Goal: Information Seeking & Learning: Learn about a topic

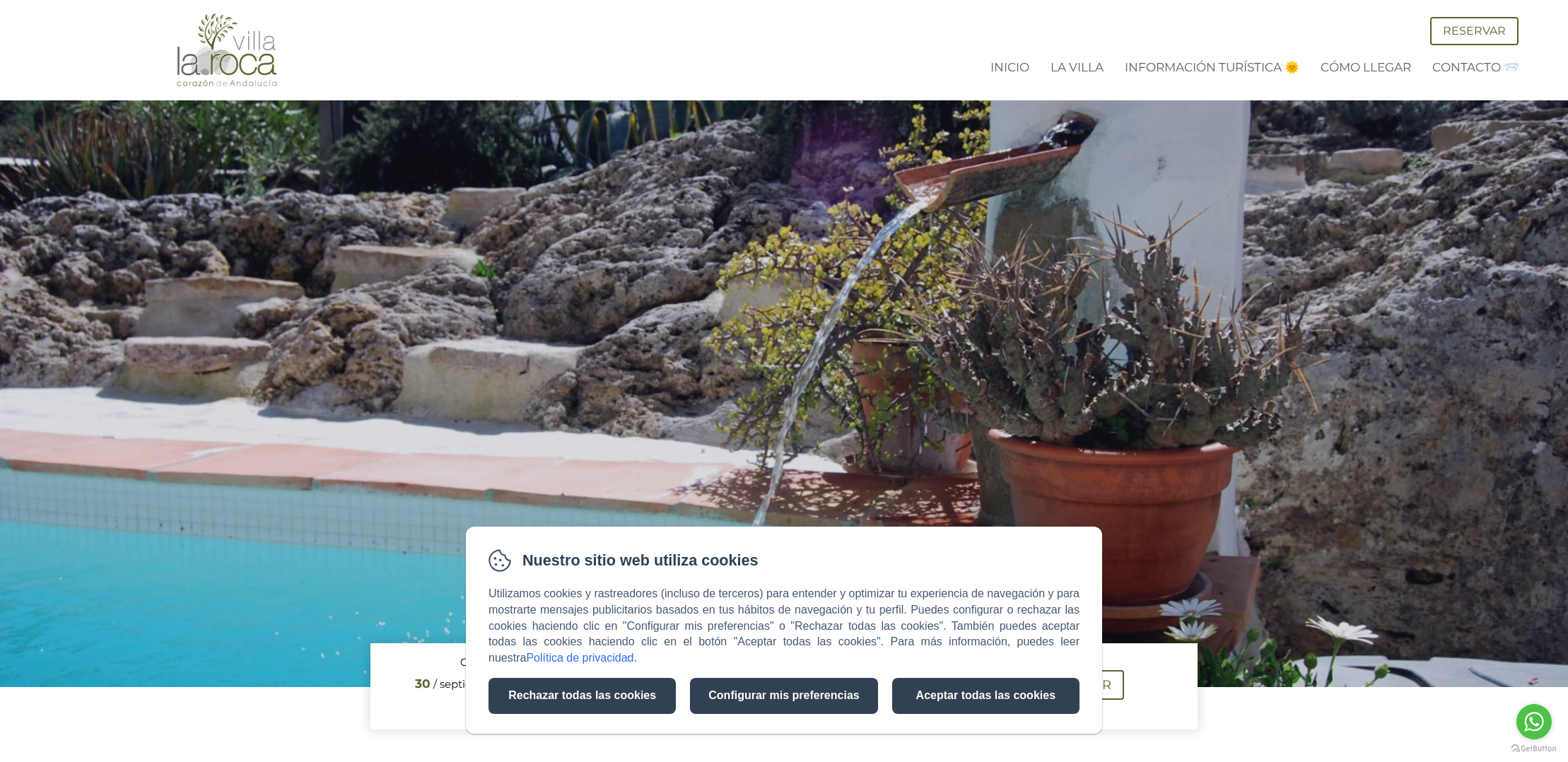
scroll to position [1, 0]
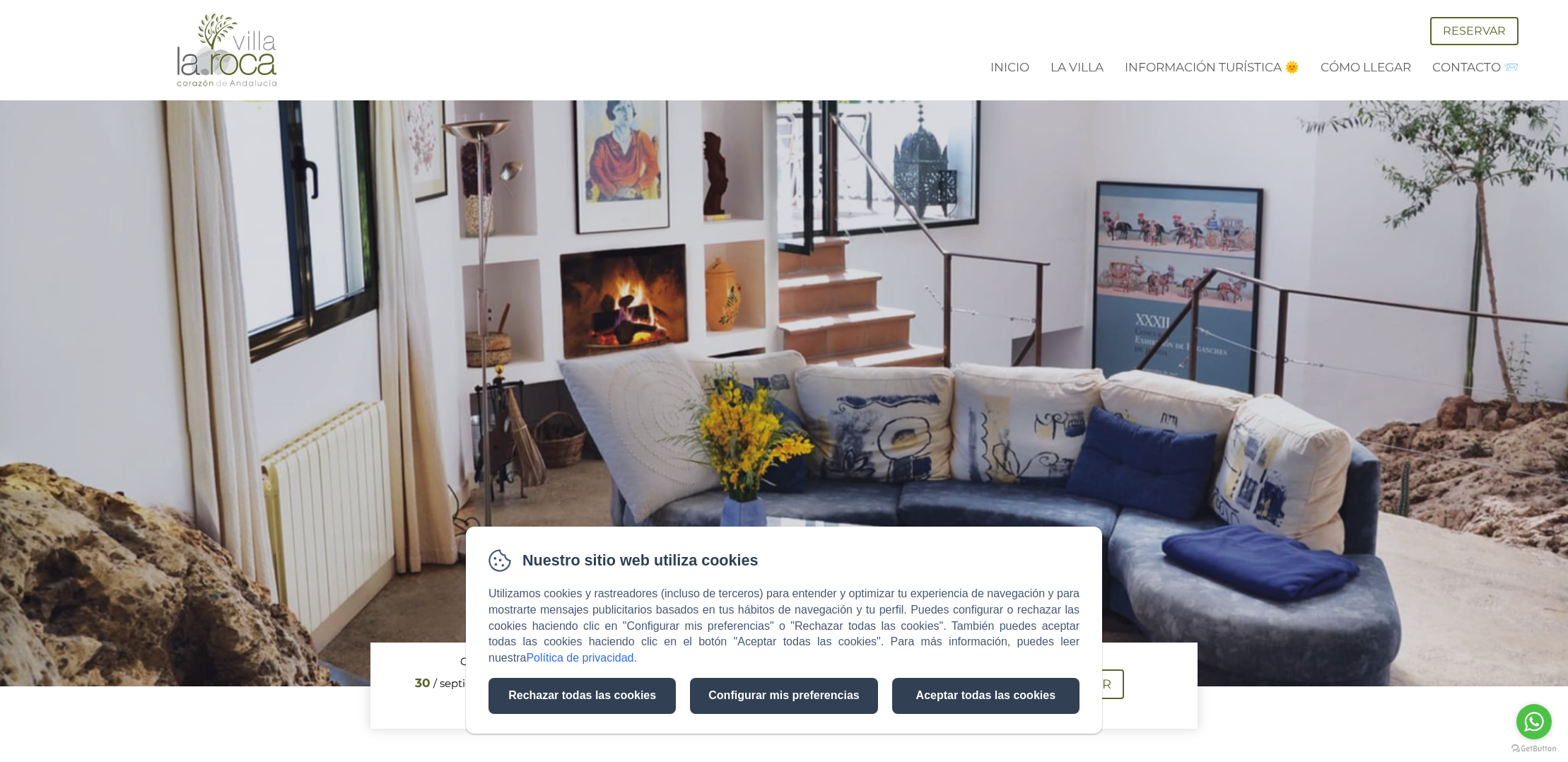
drag, startPoint x: 647, startPoint y: 702, endPoint x: 674, endPoint y: 689, distance: 30.0
click at [647, 701] on button "Rechazar todas las cookies" at bounding box center [582, 696] width 188 height 36
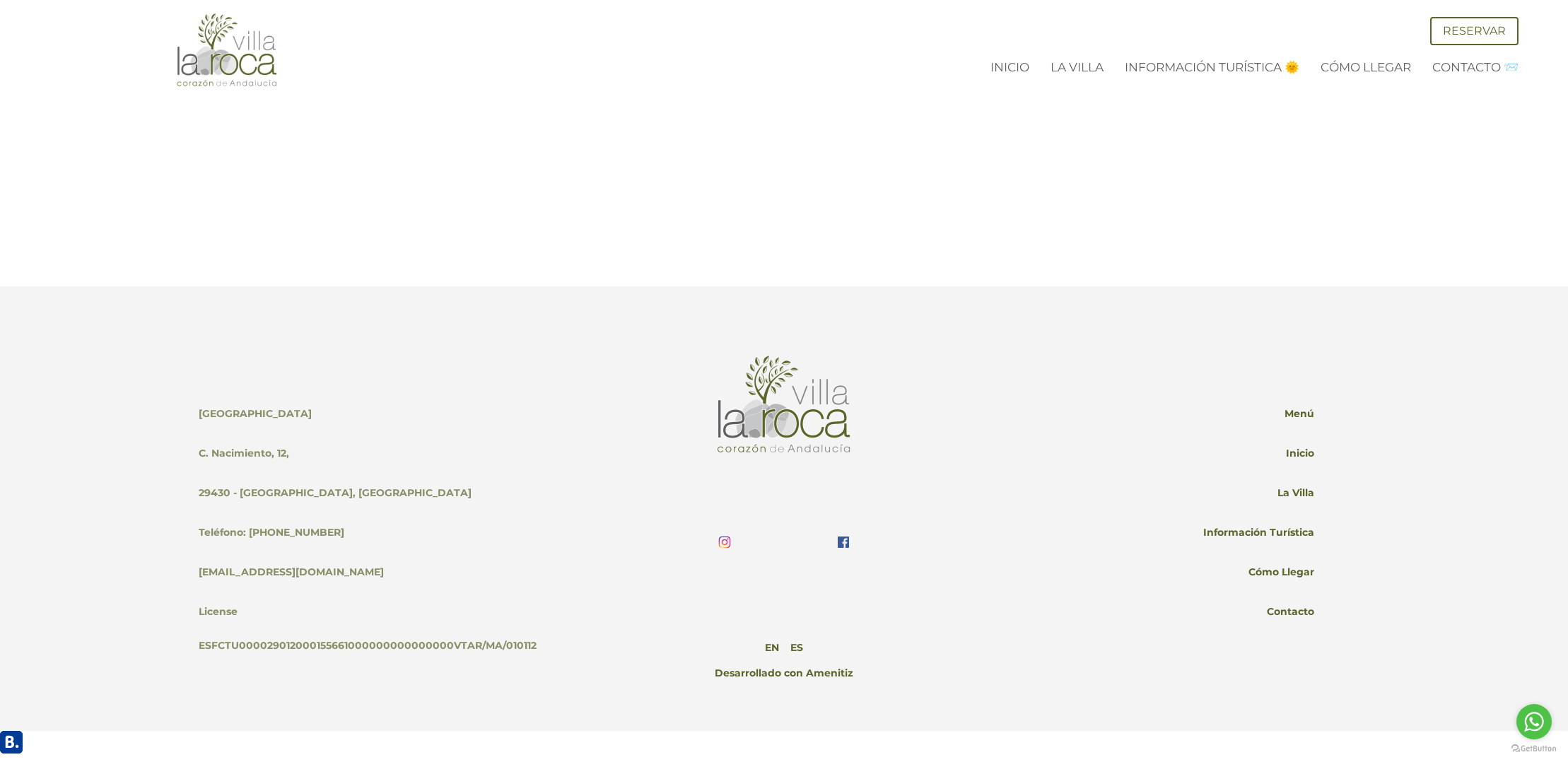
scroll to position [3747, 0]
click at [1293, 597] on link "Contacto" at bounding box center [1291, 616] width 47 height 40
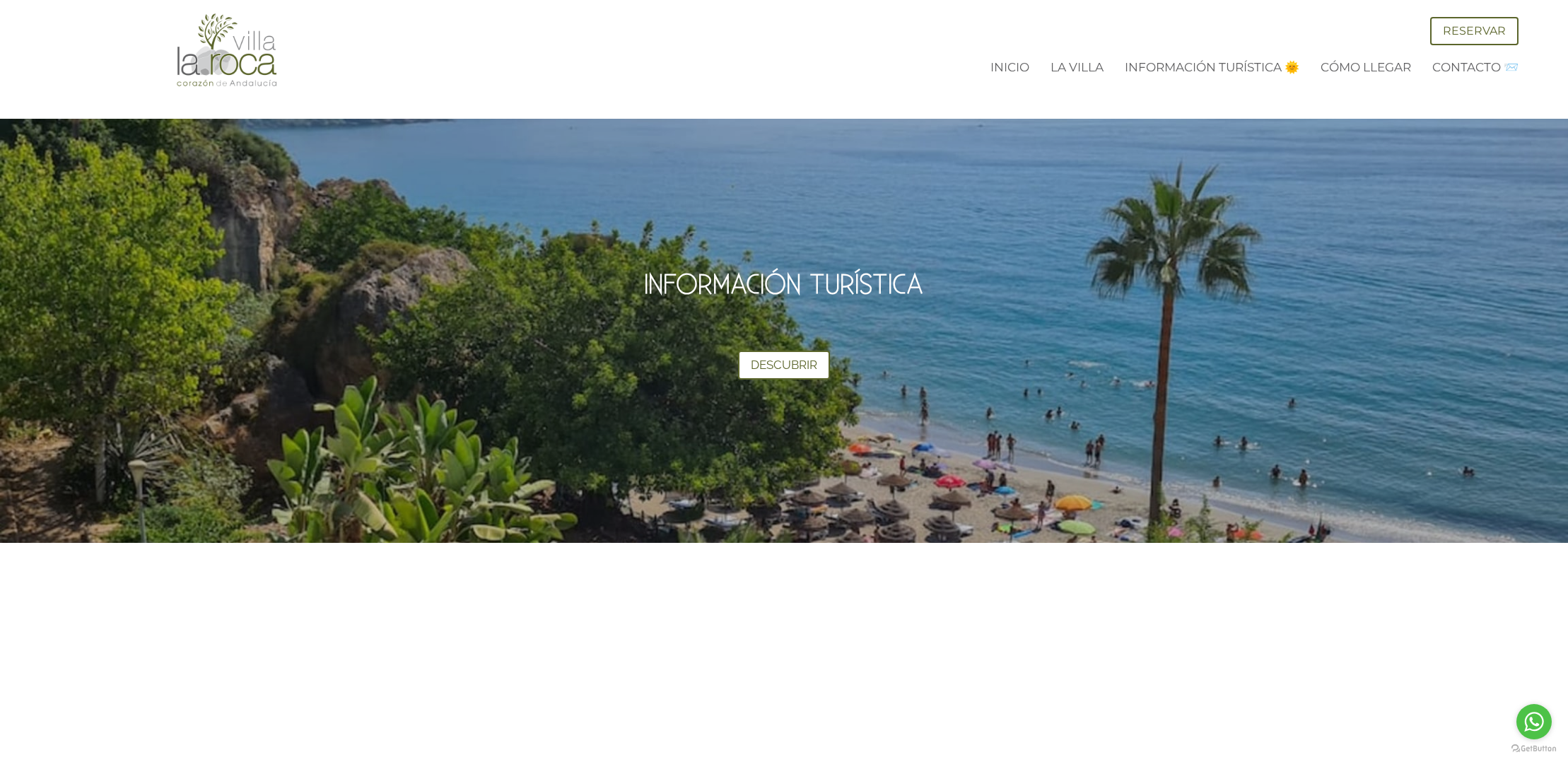
scroll to position [3224, 0]
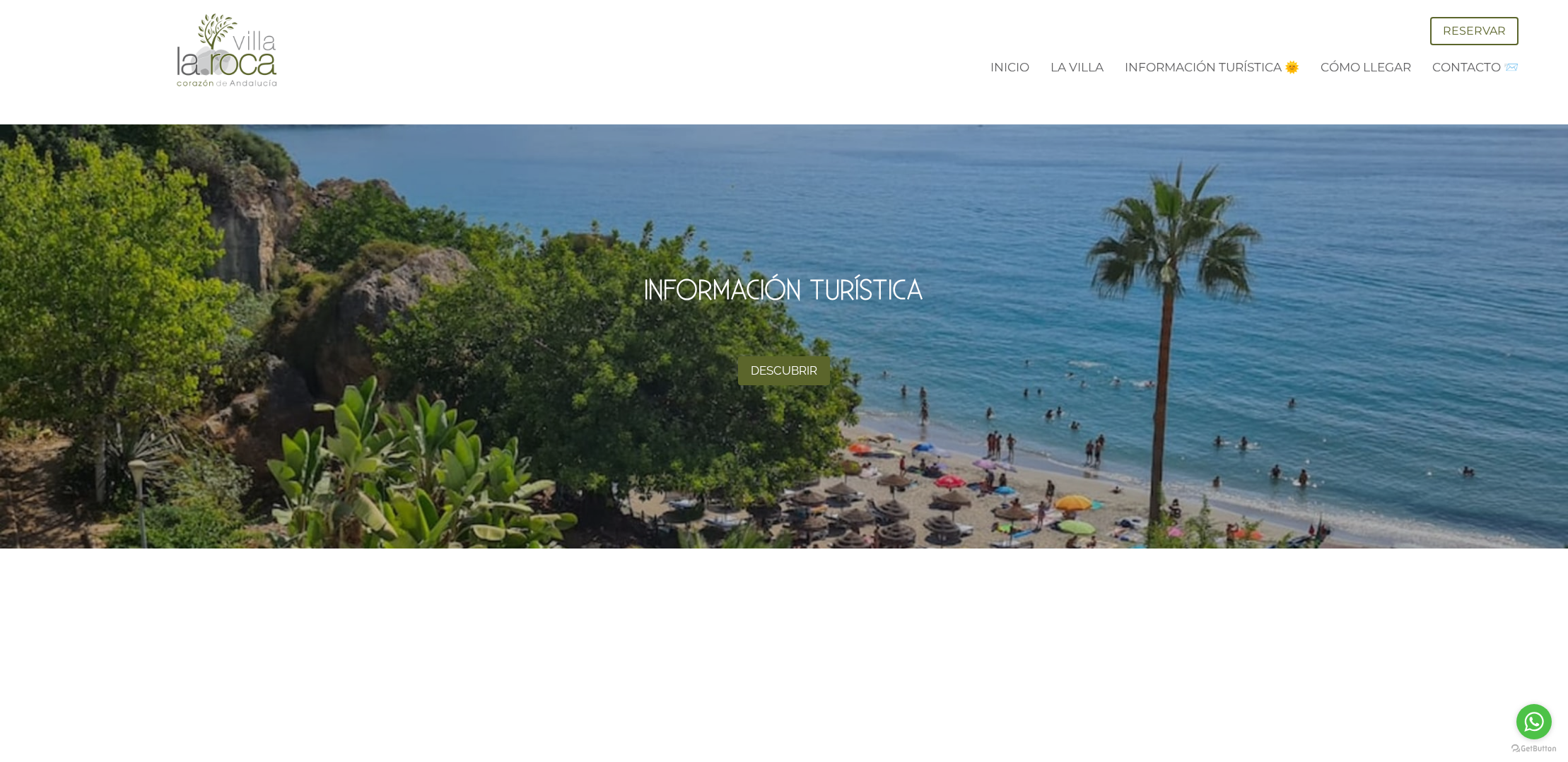
click at [802, 357] on link "Descubrir" at bounding box center [784, 371] width 92 height 29
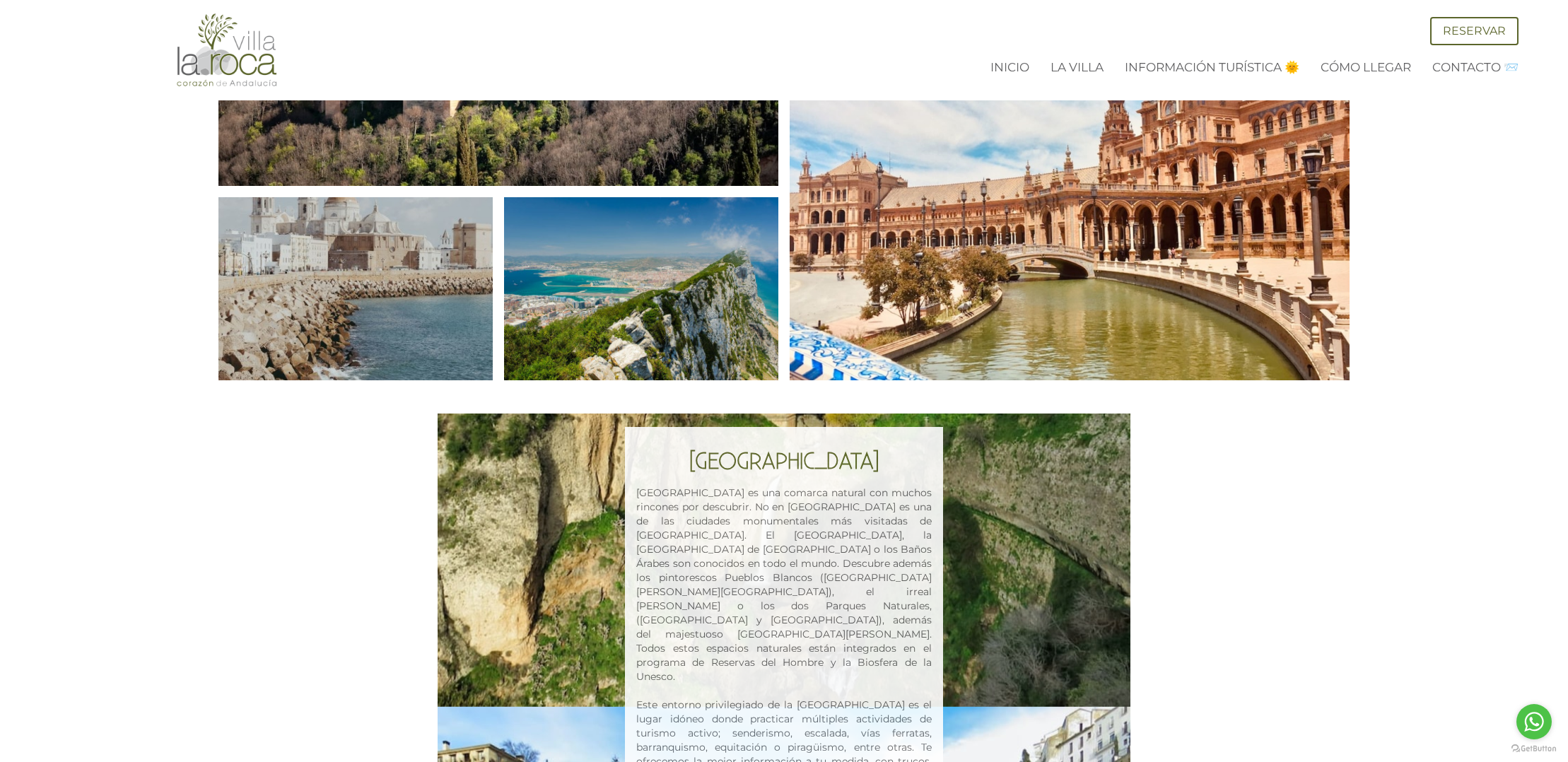
scroll to position [592, 0]
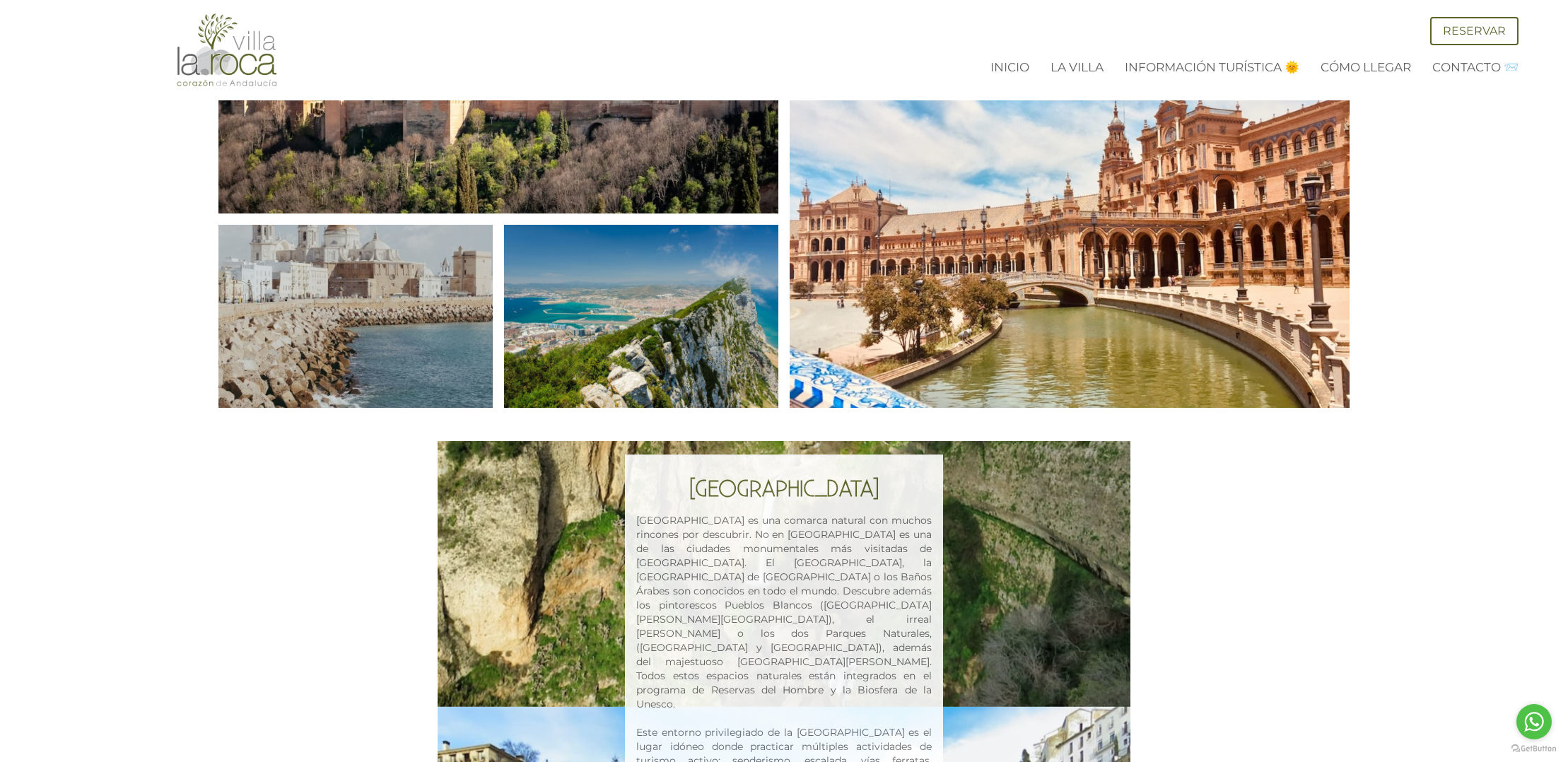
click at [370, 609] on div "SERRANÍA DE RONDA La Serranía de Ronda es una comarca natural con muchos rincon…" at bounding box center [784, 664] width 1568 height 446
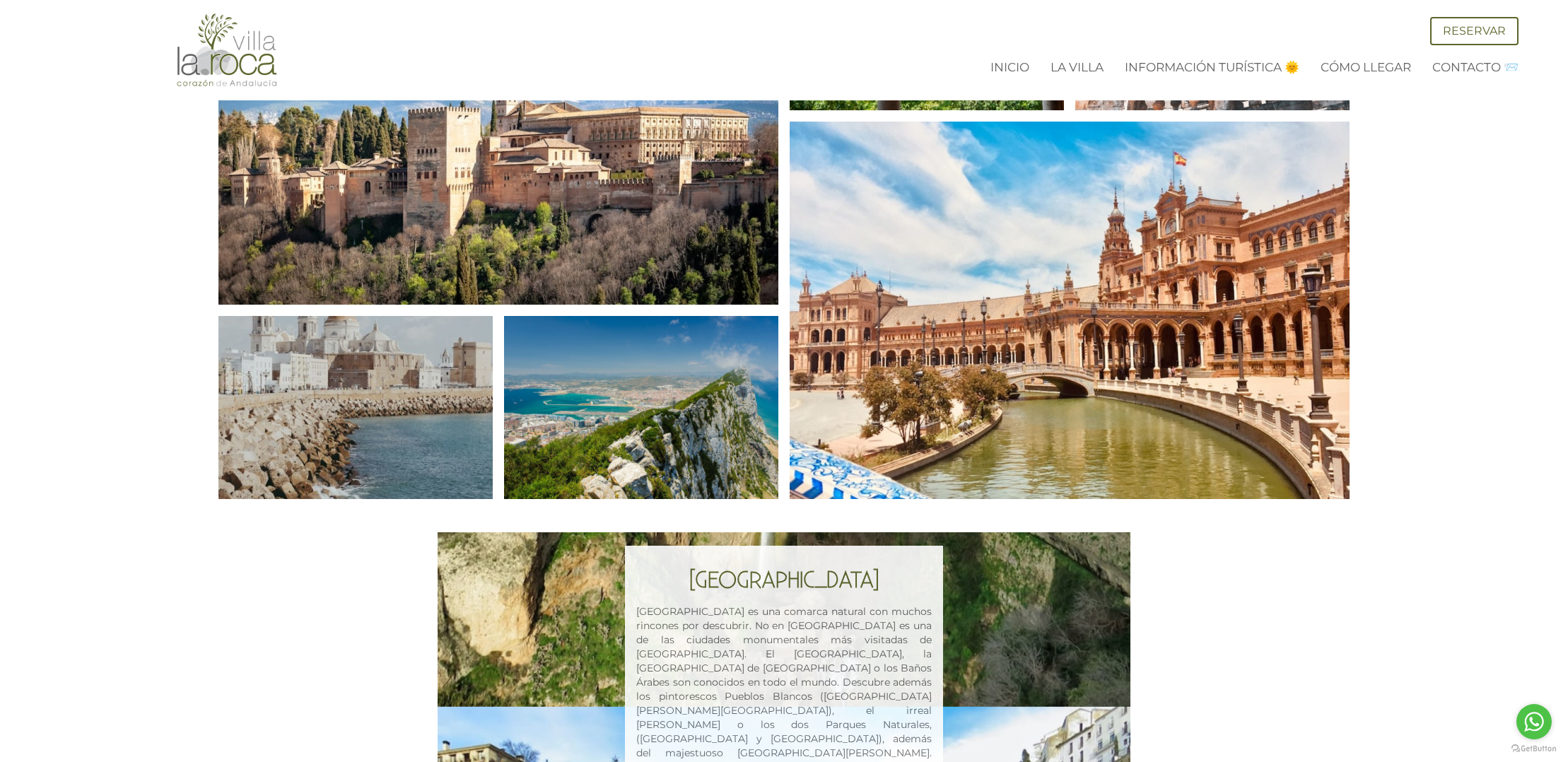
scroll to position [528, 0]
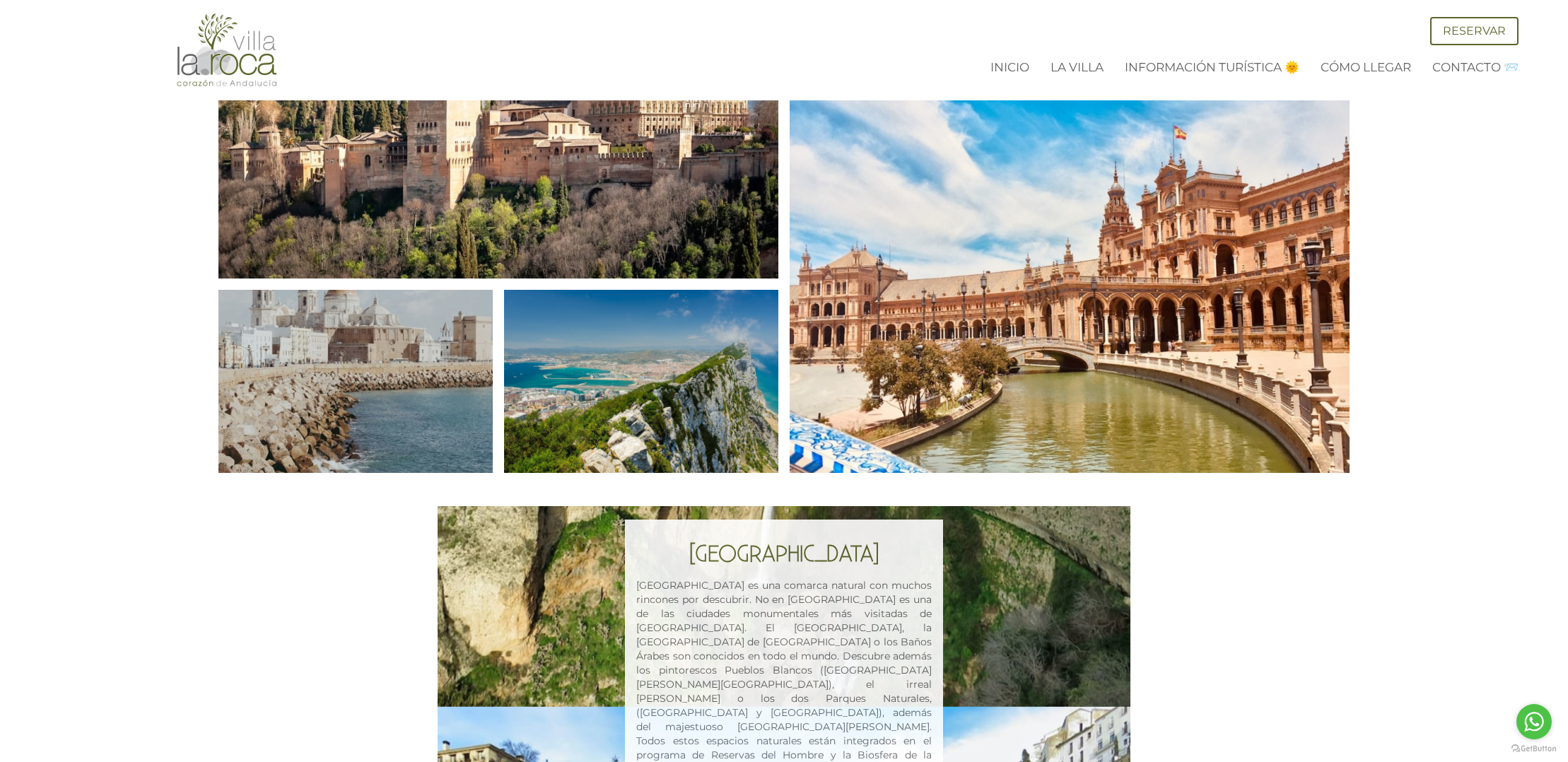
click at [550, 605] on div "SERRANÍA DE RONDA La Serranía de Ronda es una comarca natural con muchos rincon…" at bounding box center [784, 729] width 693 height 446
click at [527, 593] on div "SERRANÍA DE RONDA La Serranía de Ronda es una comarca natural con muchos rincon…" at bounding box center [784, 729] width 693 height 446
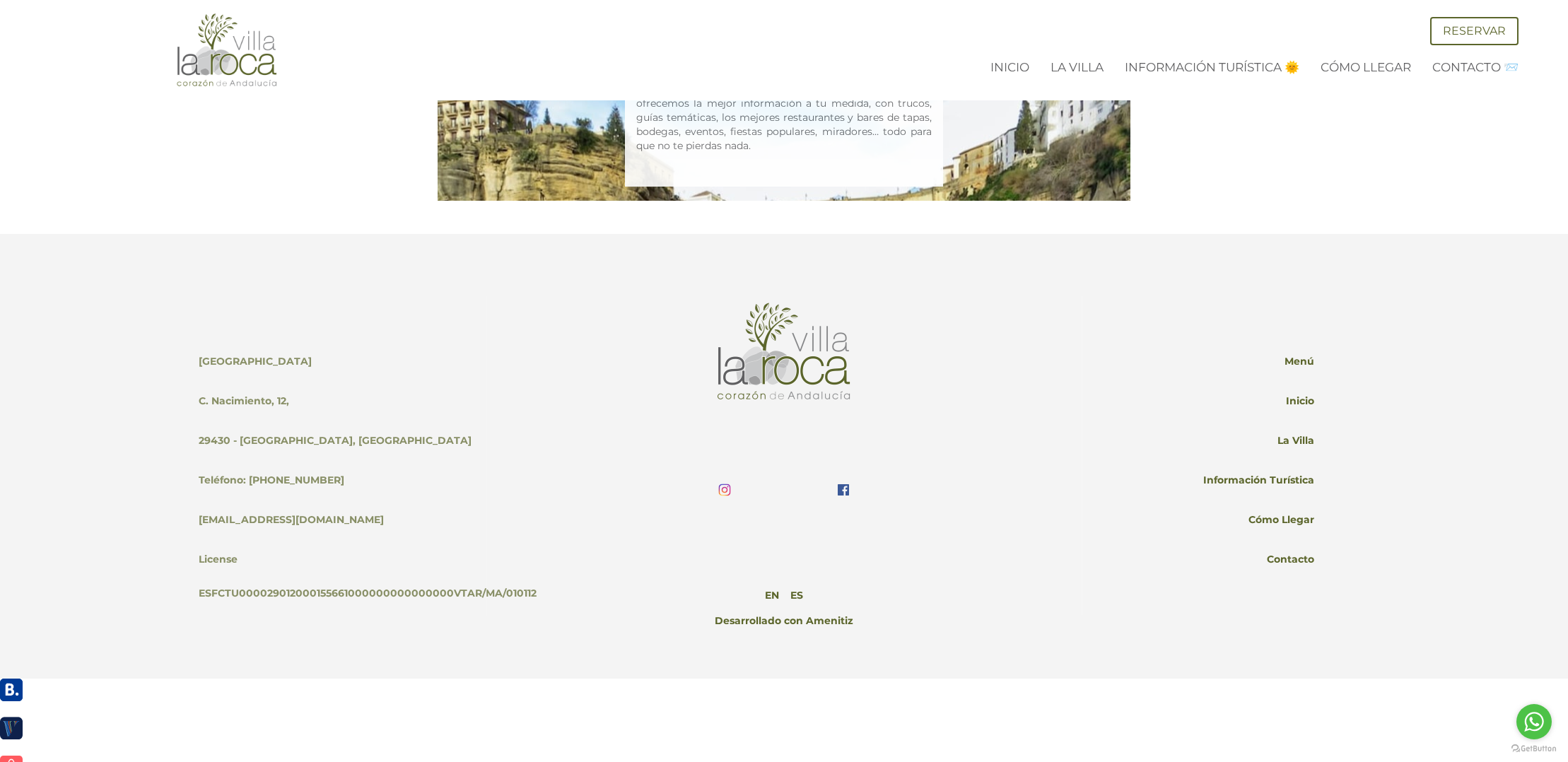
scroll to position [1277, 0]
